Goal: Task Accomplishment & Management: Complete application form

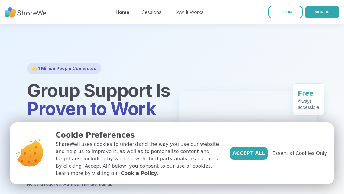
click at [144, 111] on span "Proven to Work" at bounding box center [91, 108] width 129 height 22
click at [164, 107] on h1 "Group Support Is Proven to Work" at bounding box center [96, 99] width 138 height 36
click at [252, 157] on span "Accept All" at bounding box center [249, 152] width 33 height 7
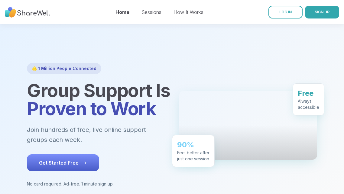
click at [91, 162] on button "Get Started Free" at bounding box center [63, 162] width 72 height 17
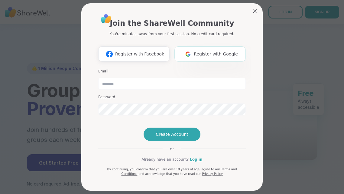
click at [239, 49] on button "Register with Google" at bounding box center [210, 53] width 71 height 15
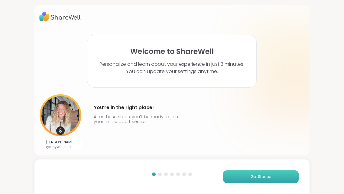
click at [247, 173] on button "Get Started" at bounding box center [261, 176] width 76 height 13
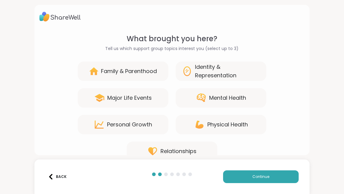
click at [231, 94] on div "Mental Health" at bounding box center [227, 97] width 37 height 8
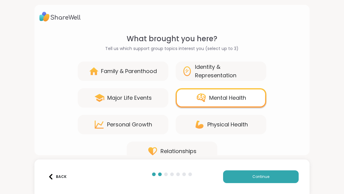
click at [234, 125] on div "Physical Health" at bounding box center [228, 124] width 41 height 8
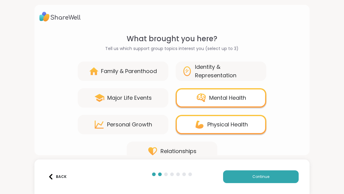
click at [234, 125] on div "Physical Health" at bounding box center [228, 124] width 41 height 8
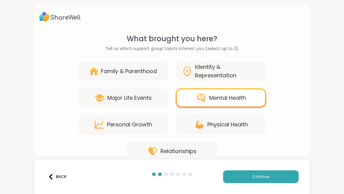
click at [240, 76] on div "Identity & Representation" at bounding box center [227, 71] width 65 height 17
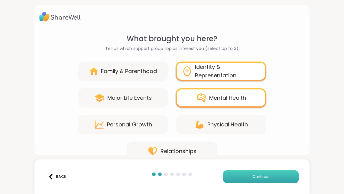
click at [245, 175] on button "Continue" at bounding box center [261, 176] width 76 height 13
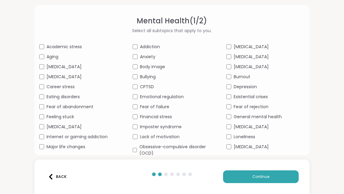
scroll to position [18, 0]
click at [132, 54] on div "Academic stress Addiction [MEDICAL_DATA] Aging Anxiety [MEDICAL_DATA] [MEDICAL_…" at bounding box center [172, 119] width 266 height 152
click at [229, 52] on div "Academic stress Addiction [MEDICAL_DATA] Aging Anxiety [MEDICAL_DATA] [MEDICAL_…" at bounding box center [172, 119] width 266 height 152
click at [254, 175] on span "Continue" at bounding box center [261, 176] width 17 height 5
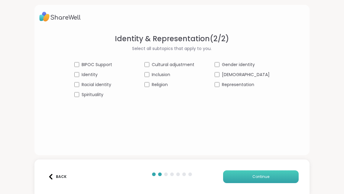
click at [244, 179] on button "Continue" at bounding box center [261, 176] width 76 height 13
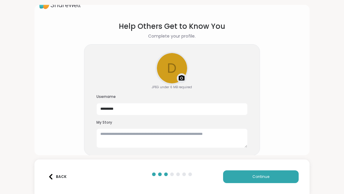
scroll to position [18, 0]
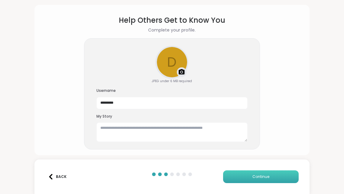
click at [248, 176] on button "Continue" at bounding box center [261, 176] width 76 height 13
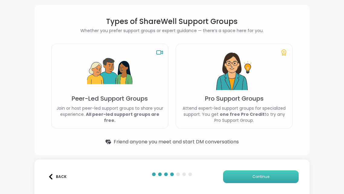
scroll to position [16, 0]
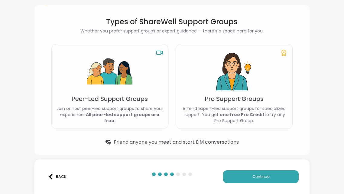
click at [235, 105] on p "Attend expert-led support groups for specialized support. You get one free Pro …" at bounding box center [234, 114] width 107 height 18
click at [262, 122] on p "Attend expert-led support groups for specialized support. You get one free Pro …" at bounding box center [234, 114] width 107 height 18
click at [280, 175] on button "Continue" at bounding box center [261, 176] width 76 height 13
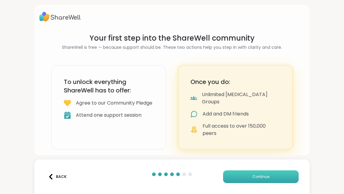
click at [264, 172] on button "Continue" at bounding box center [261, 176] width 76 height 13
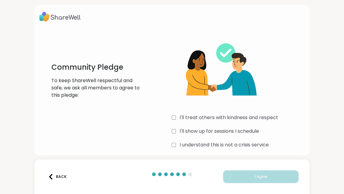
scroll to position [4, 0]
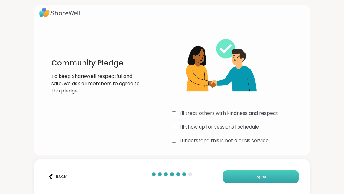
click at [251, 181] on button "I Agree" at bounding box center [261, 176] width 76 height 13
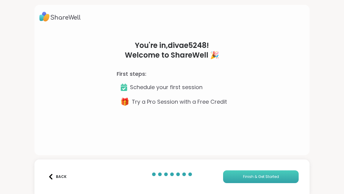
scroll to position [0, 0]
click at [250, 173] on button "Finish & Get Started" at bounding box center [261, 176] width 76 height 13
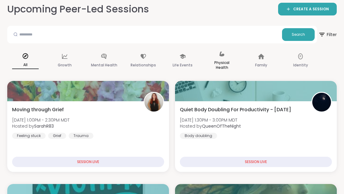
scroll to position [59, 0]
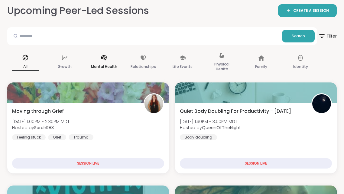
click at [103, 54] on icon at bounding box center [104, 57] width 7 height 7
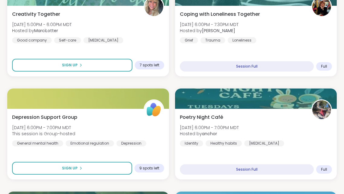
scroll to position [376, 0]
